Goal: Information Seeking & Learning: Learn about a topic

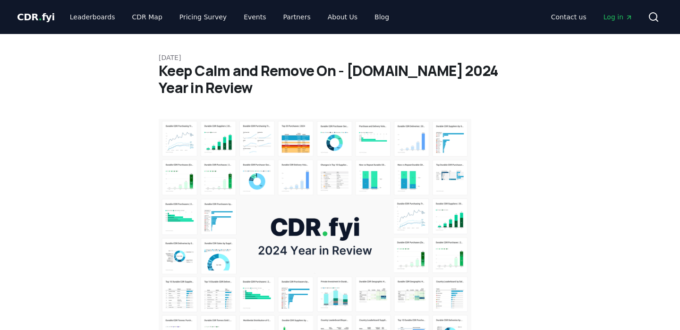
click at [34, 16] on span "CDR . fyi" at bounding box center [36, 16] width 38 height 11
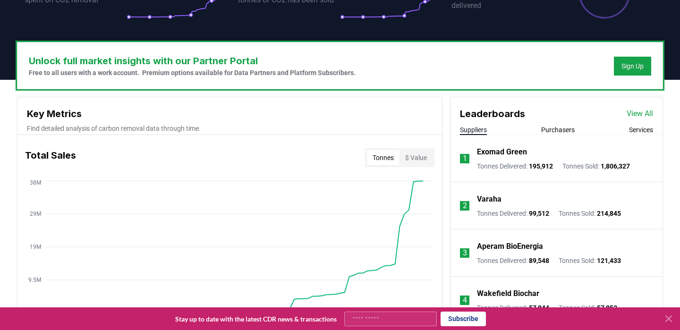
scroll to position [282, 0]
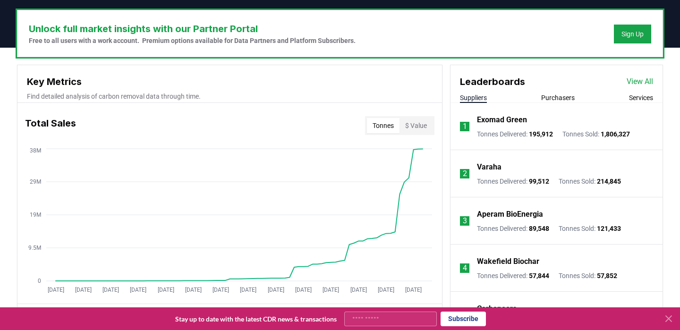
click at [629, 98] on button "Services" at bounding box center [641, 97] width 24 height 9
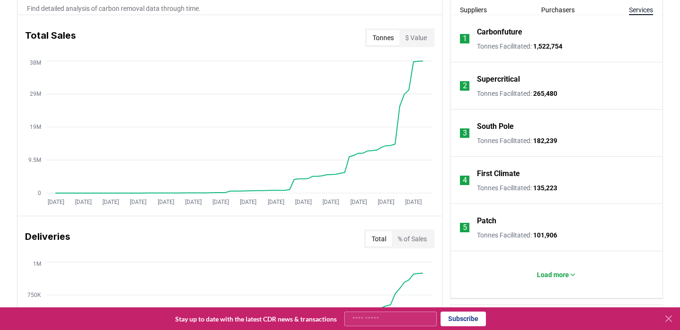
scroll to position [370, 0]
click at [544, 141] on span "182,239" at bounding box center [545, 140] width 24 height 8
click at [585, 141] on li "3 South Pole Tonnes Facilitated : 182,239" at bounding box center [556, 132] width 212 height 47
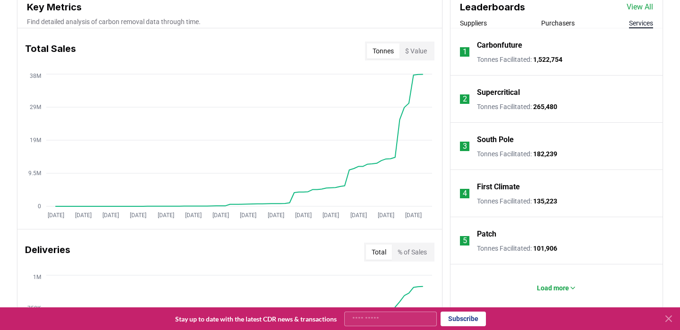
scroll to position [355, 0]
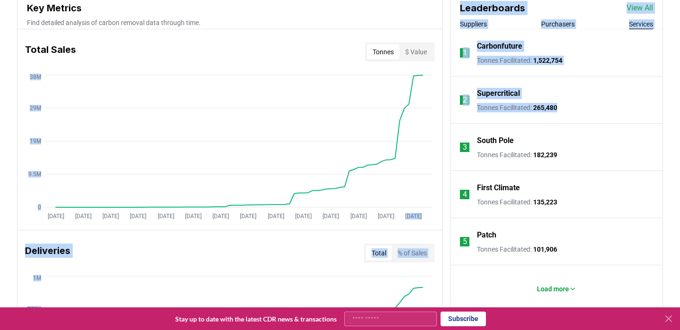
drag, startPoint x: 576, startPoint y: 110, endPoint x: 404, endPoint y: 72, distance: 176.9
click at [479, 91] on p "Supercritical" at bounding box center [498, 93] width 43 height 11
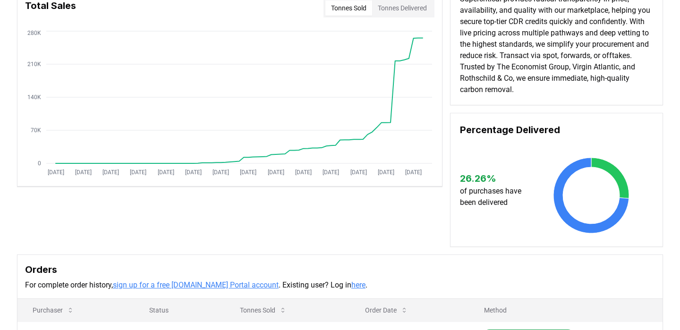
scroll to position [129, 0]
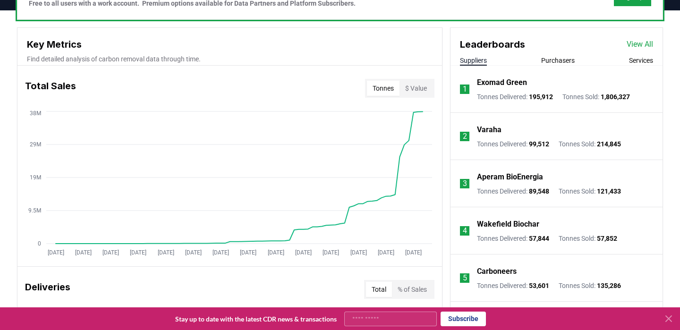
scroll to position [291, 0]
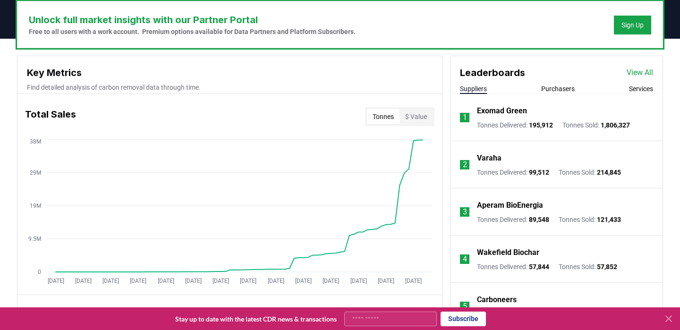
click at [555, 90] on button "Purchasers" at bounding box center [558, 88] width 34 height 9
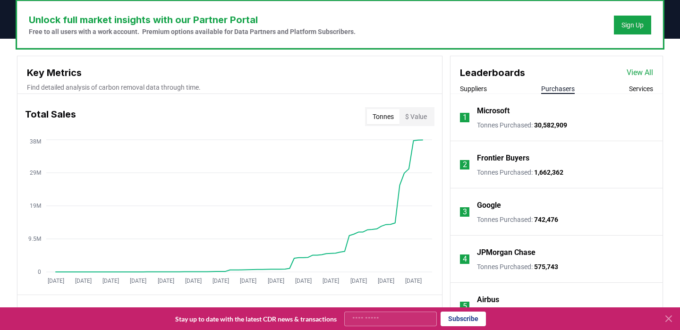
click at [636, 92] on button "Services" at bounding box center [641, 88] width 24 height 9
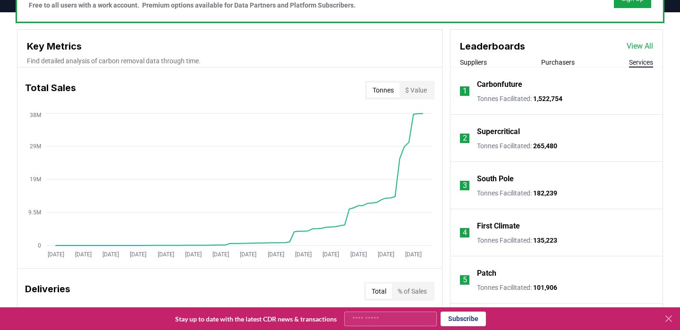
scroll to position [318, 0]
